Goal: Task Accomplishment & Management: Manage account settings

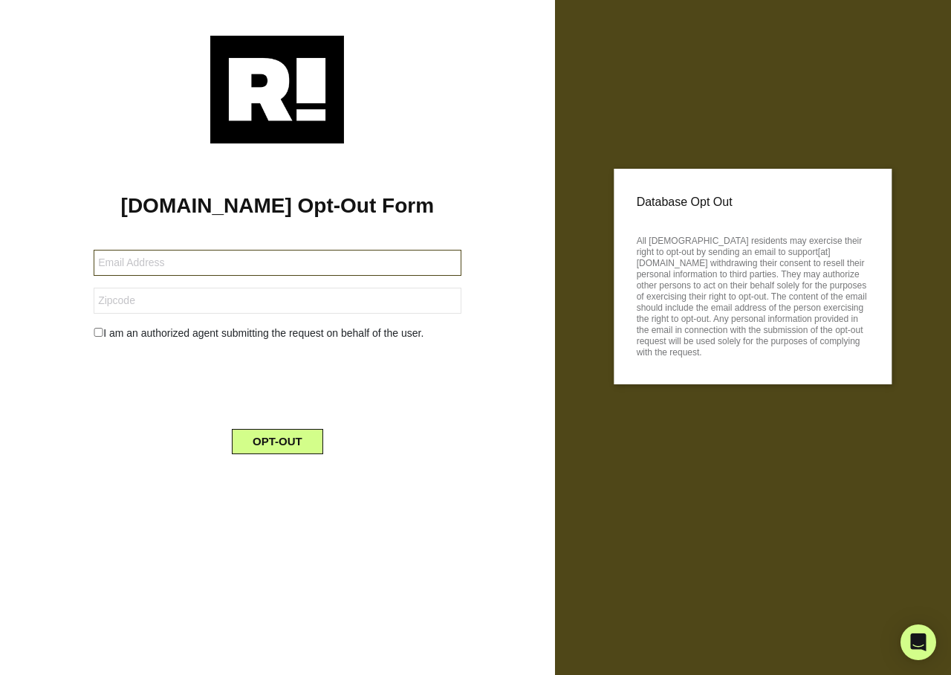
type input "thepatioman@hotmail.com"
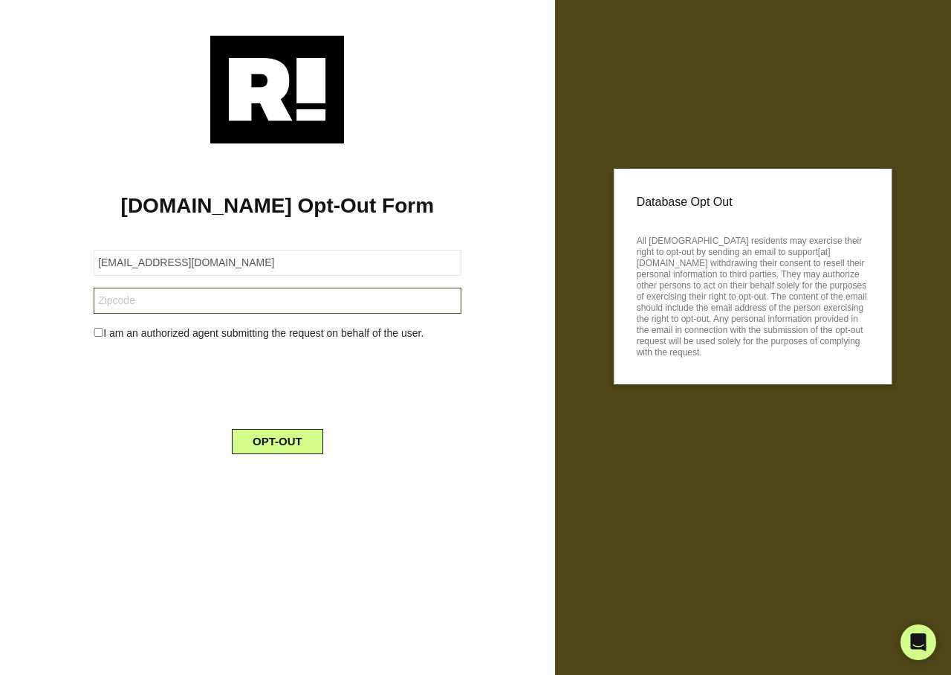
type input "70555"
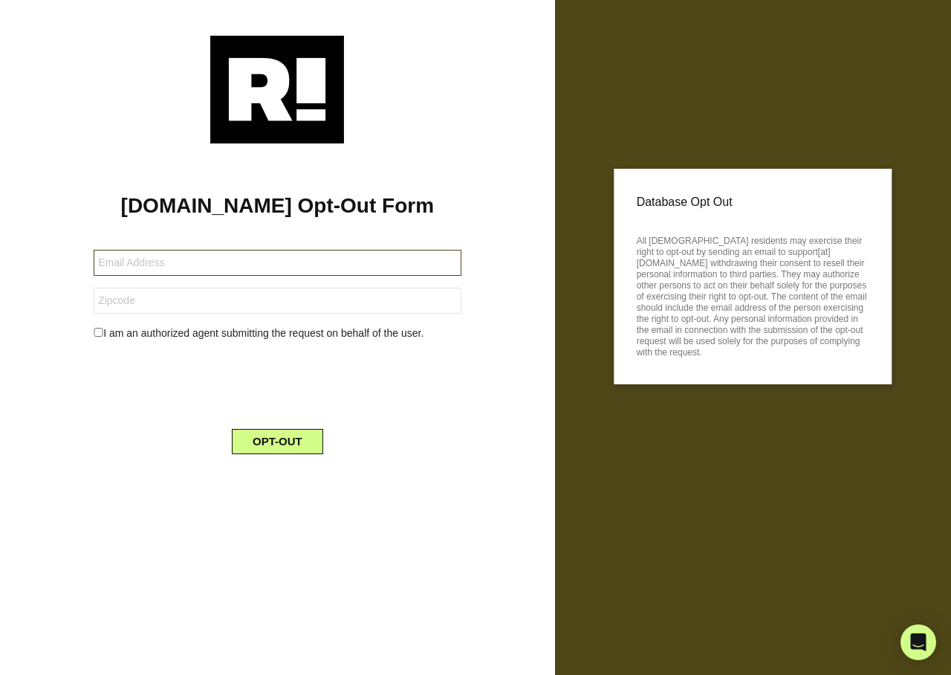
type input "[EMAIL_ADDRESS][DOMAIN_NAME]"
type input "86393"
type input "[EMAIL_ADDRESS][DOMAIN_NAME]"
type input "85015"
type input "kevhag59@gmail.com"
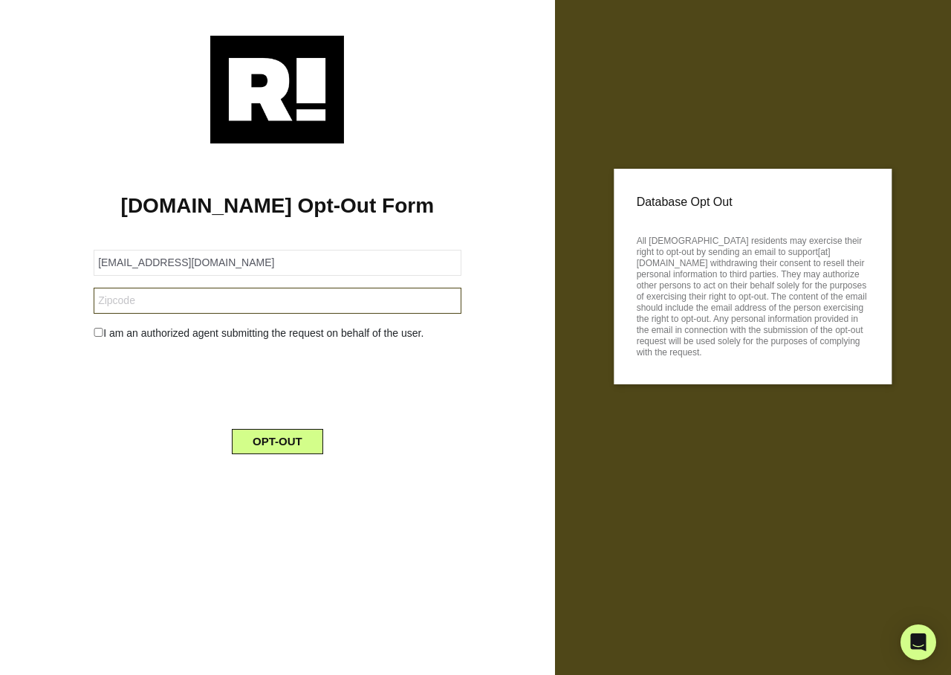
type input "34235"
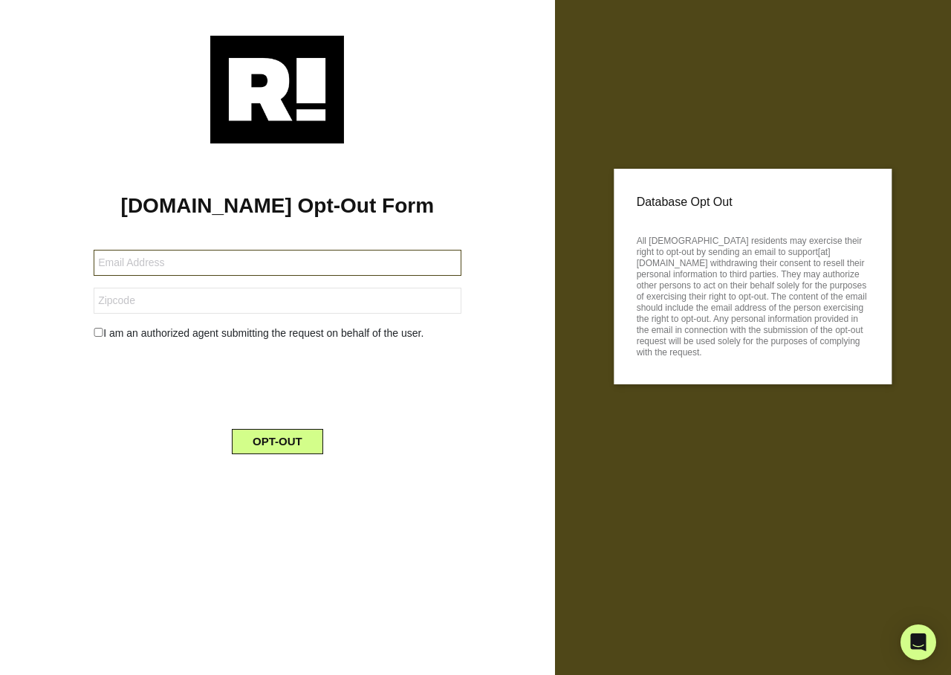
type input "[EMAIL_ADDRESS][DOMAIN_NAME]"
type input "30319"
